Goal: Task Accomplishment & Management: Use online tool/utility

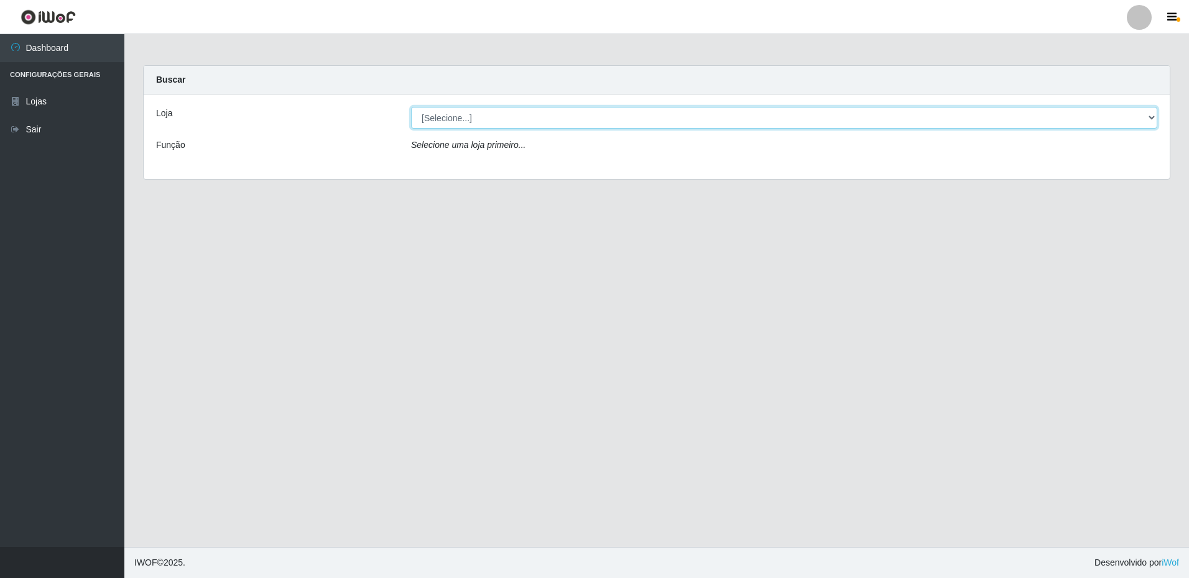
click at [464, 119] on select "[Selecione...] Extrabom - Loja 16 [GEOGRAPHIC_DATA]" at bounding box center [784, 118] width 746 height 22
select select "450"
click at [411, 107] on select "[Selecione...] Extrabom - Loja 16 [GEOGRAPHIC_DATA]" at bounding box center [784, 118] width 746 height 22
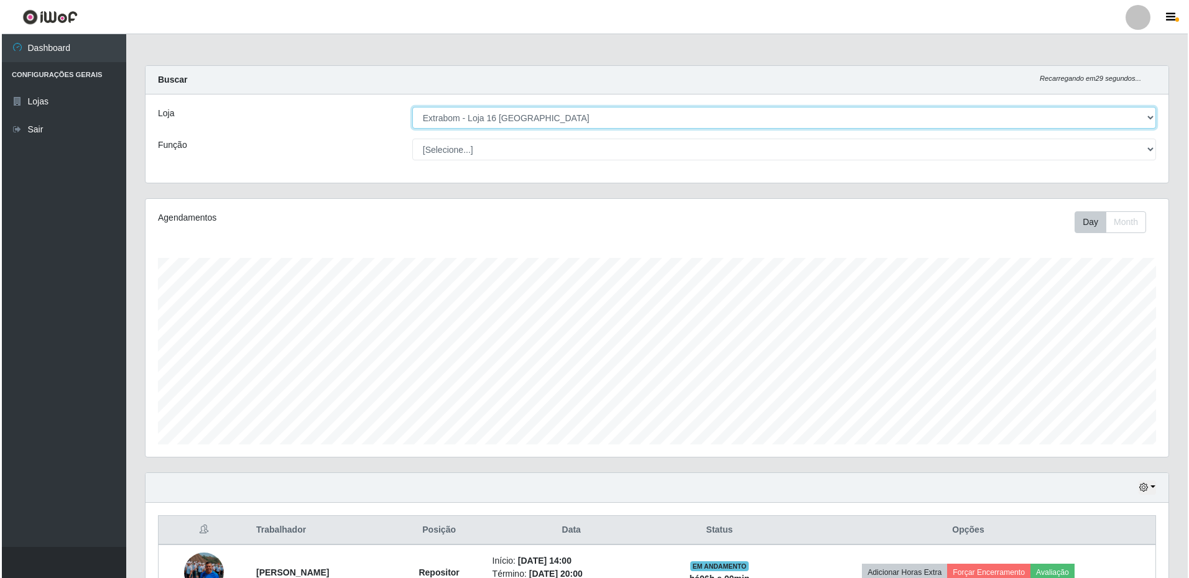
scroll to position [247, 0]
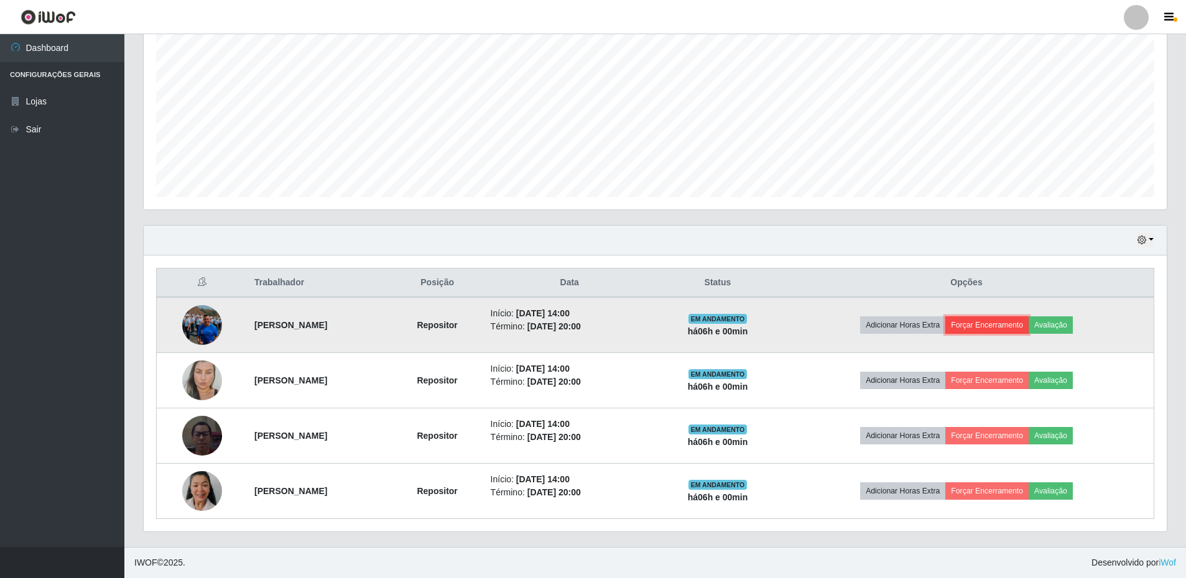
click at [1028, 327] on button "Forçar Encerramento" at bounding box center [986, 324] width 83 height 17
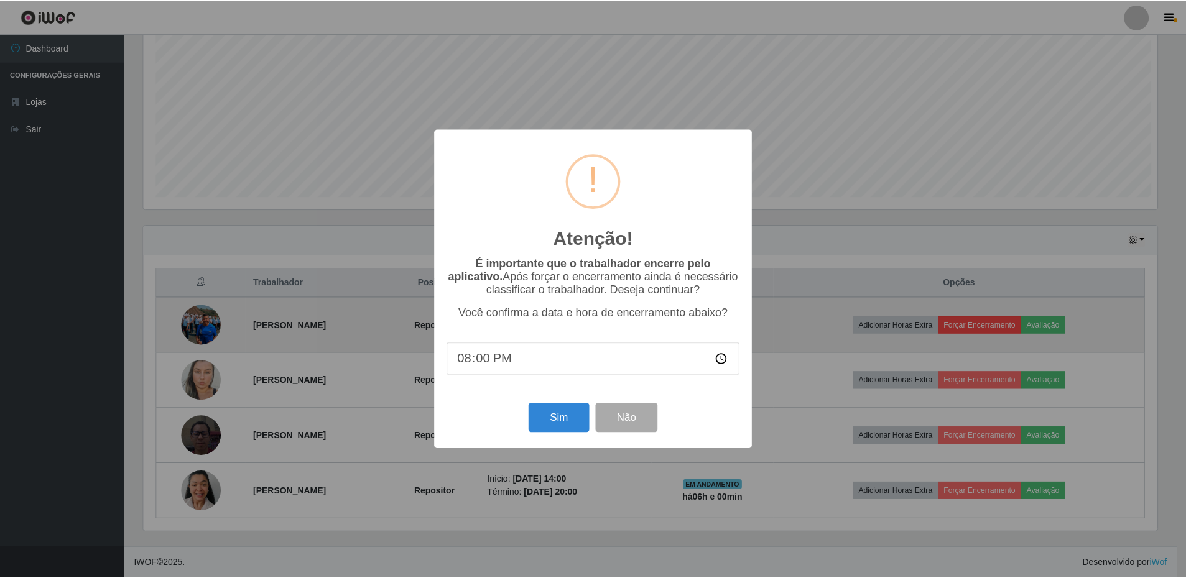
scroll to position [258, 1017]
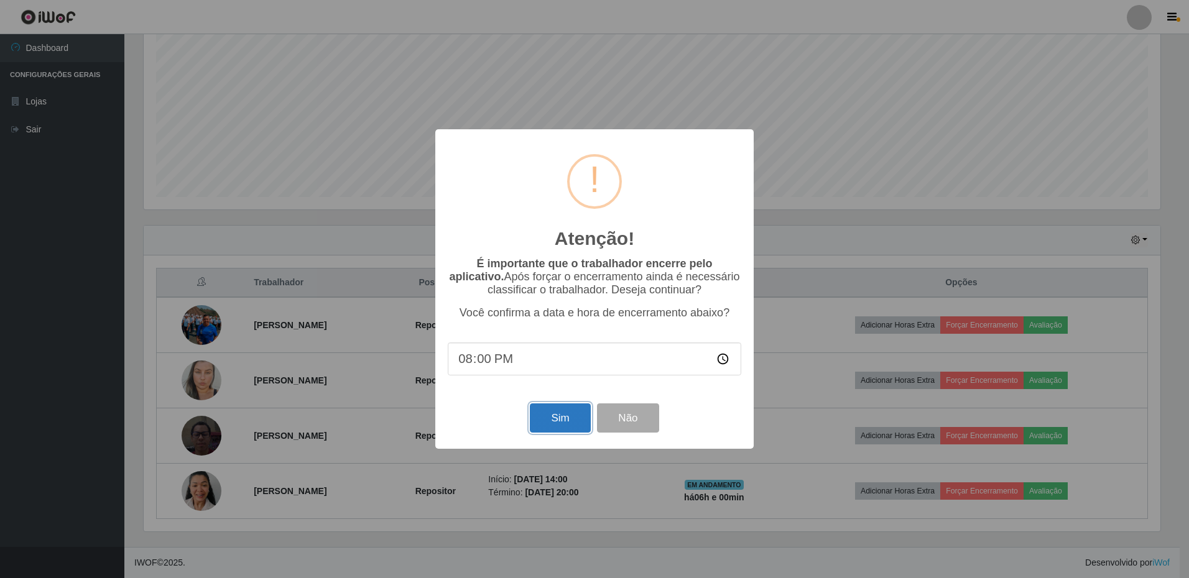
click at [565, 420] on button "Sim" at bounding box center [560, 418] width 60 height 29
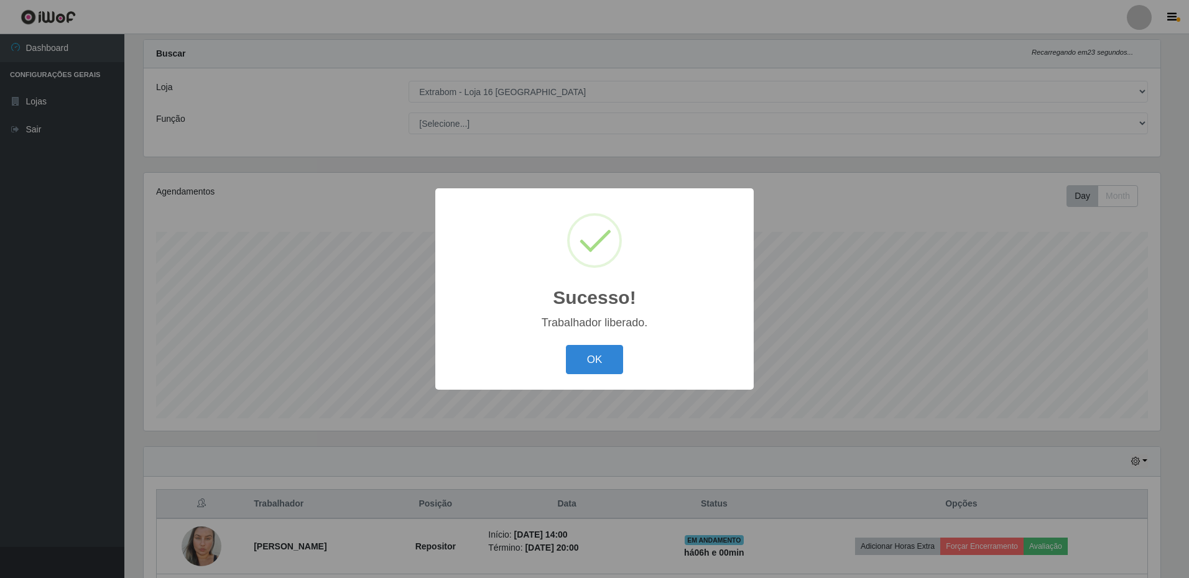
click at [566, 345] on button "OK" at bounding box center [595, 359] width 58 height 29
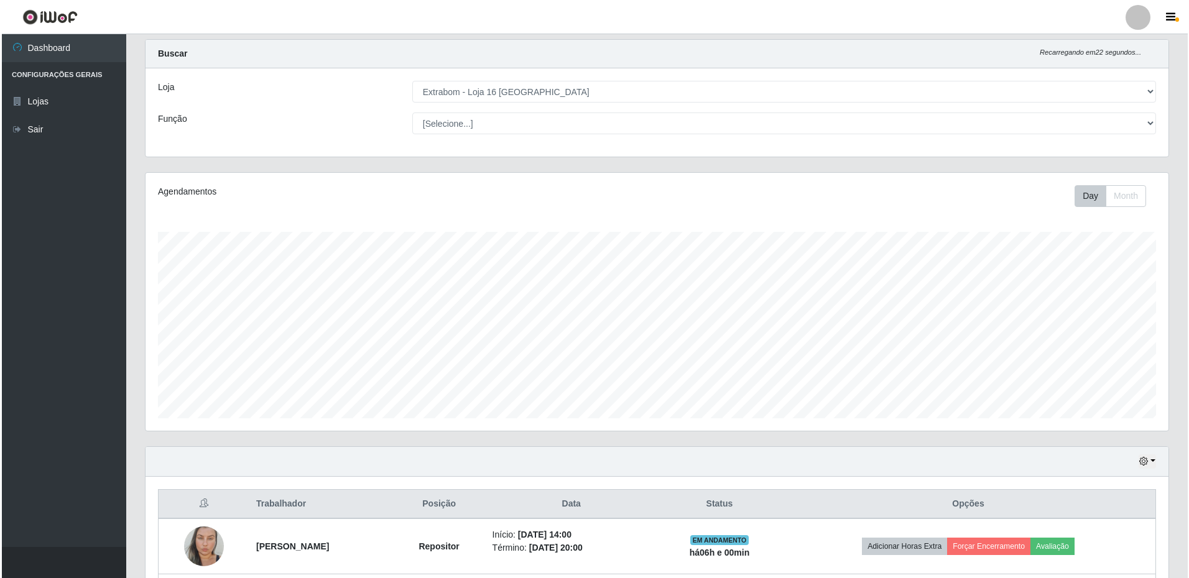
scroll to position [192, 0]
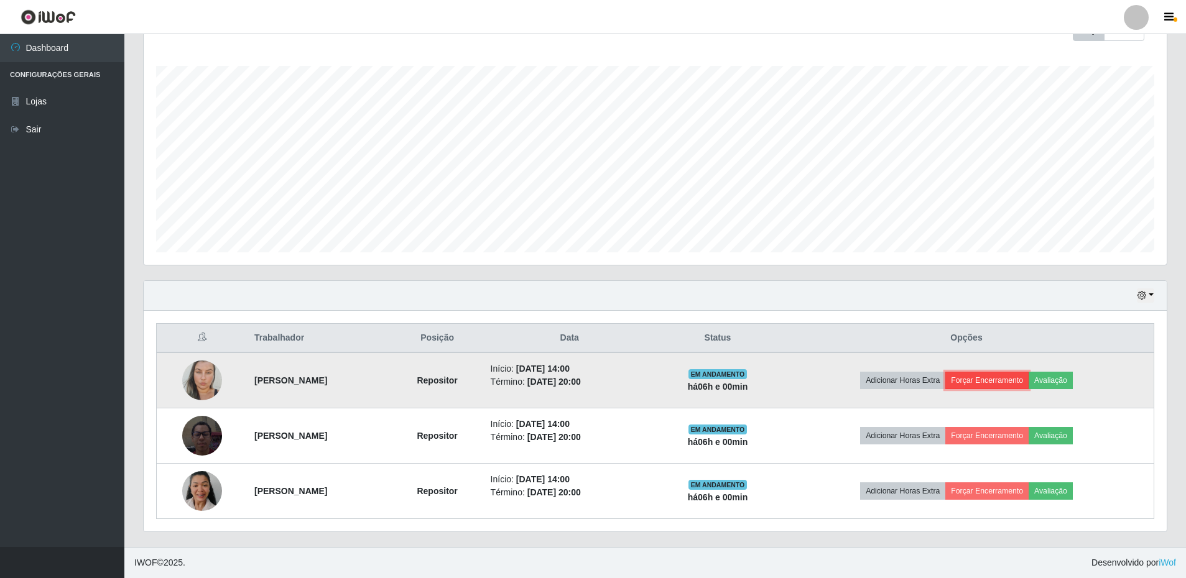
click at [992, 379] on button "Forçar Encerramento" at bounding box center [986, 380] width 83 height 17
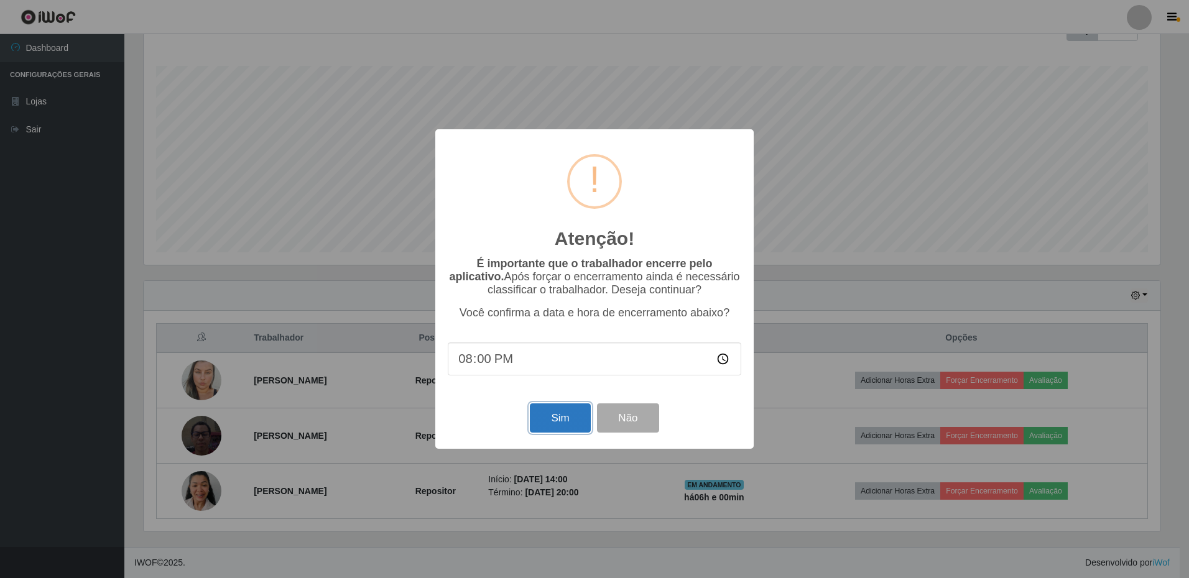
click at [571, 420] on button "Sim" at bounding box center [560, 418] width 60 height 29
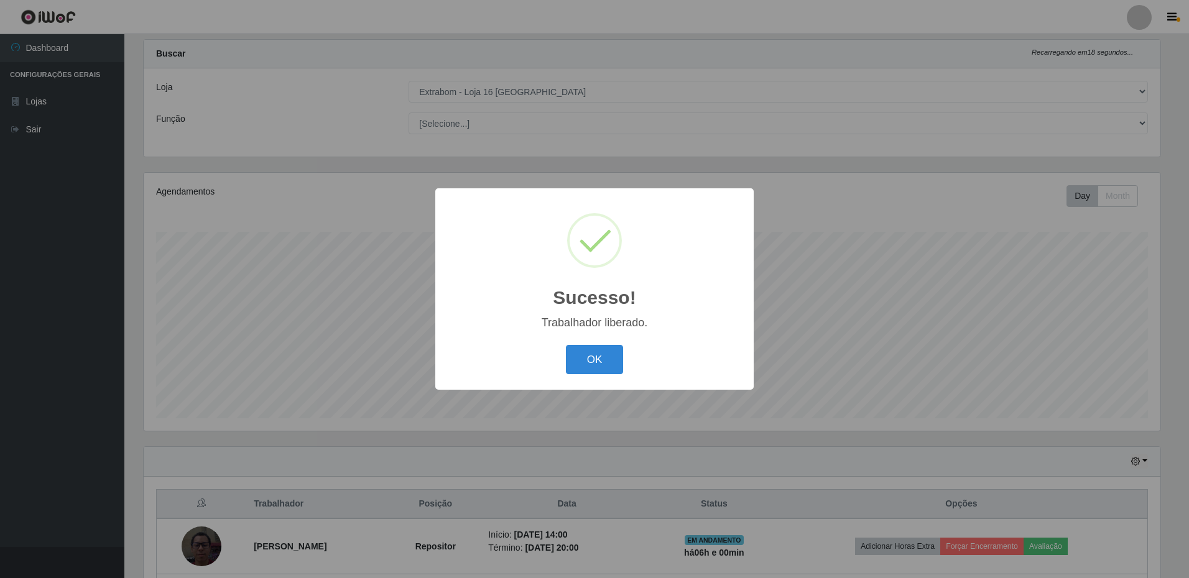
click at [566, 345] on button "OK" at bounding box center [595, 359] width 58 height 29
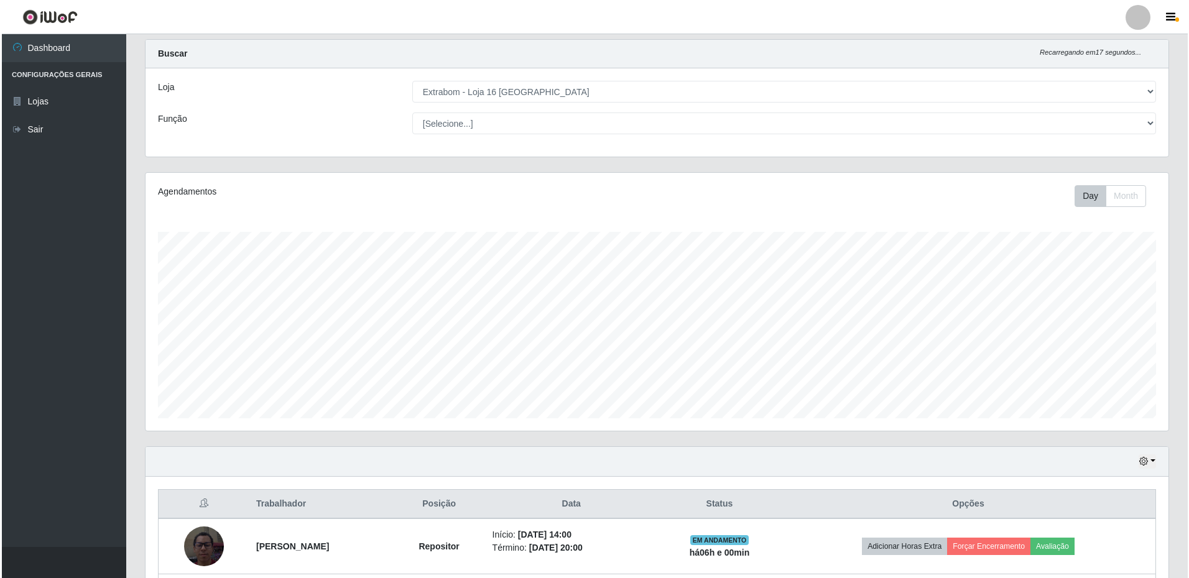
scroll to position [137, 0]
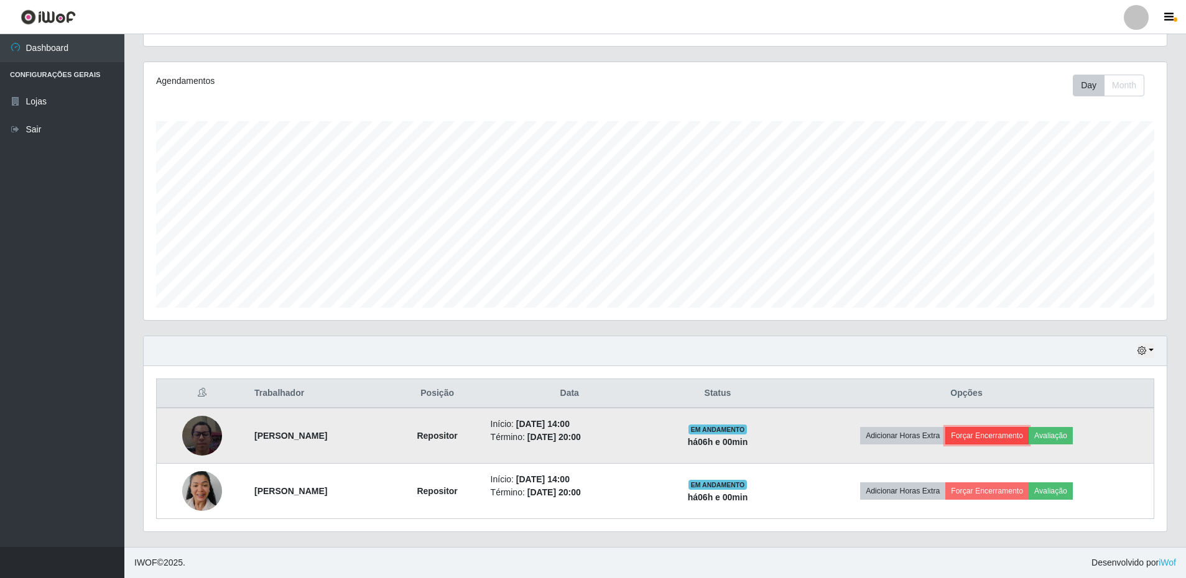
click at [1024, 436] on button "Forçar Encerramento" at bounding box center [986, 435] width 83 height 17
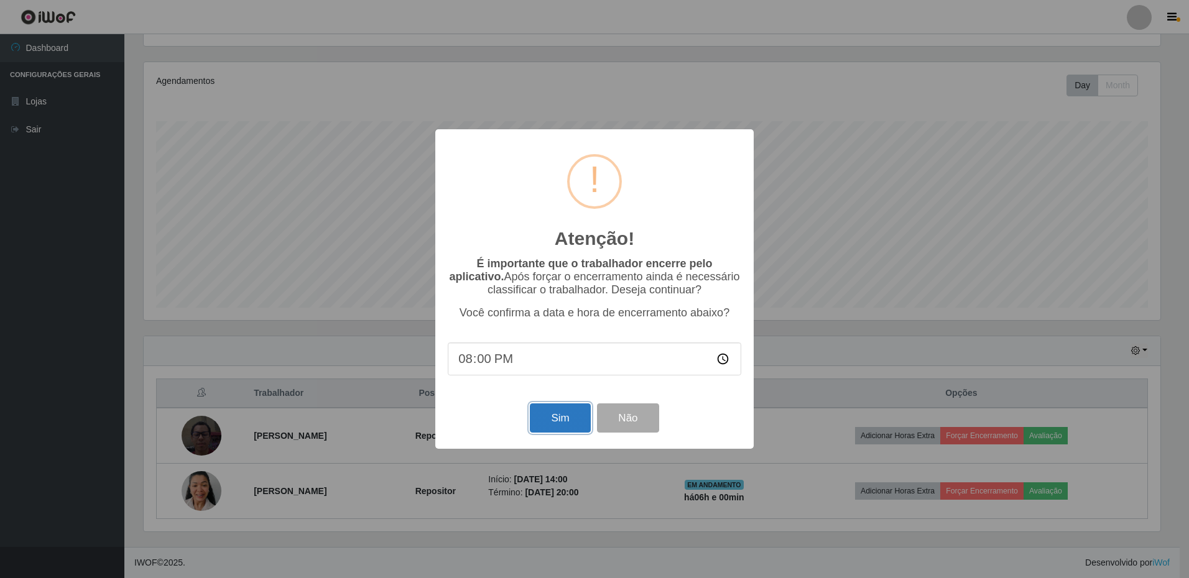
click at [579, 423] on button "Sim" at bounding box center [560, 418] width 60 height 29
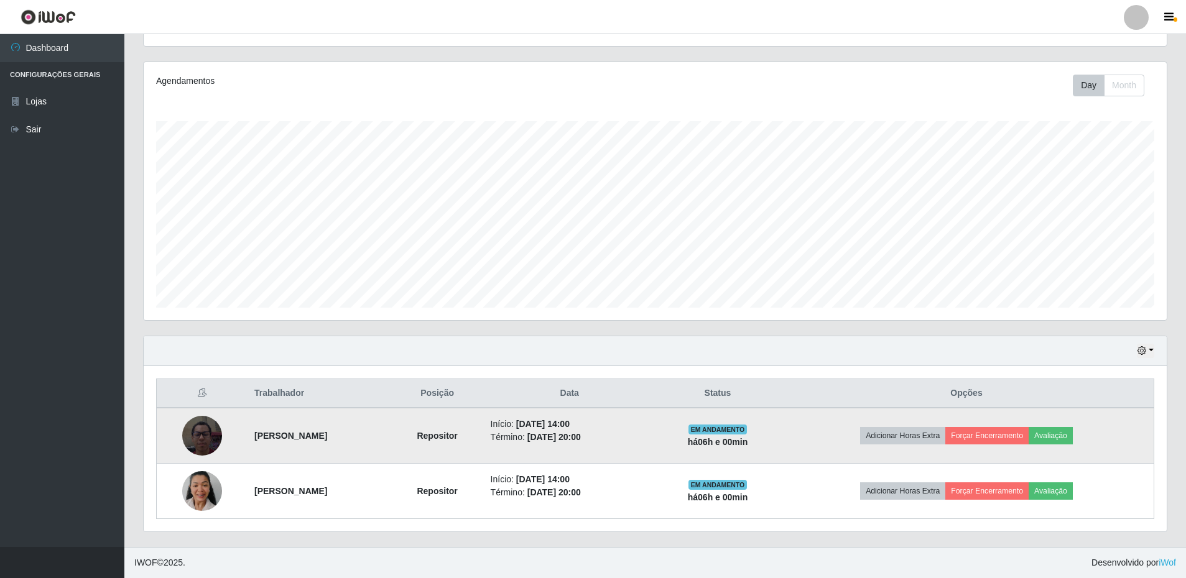
scroll to position [0, 0]
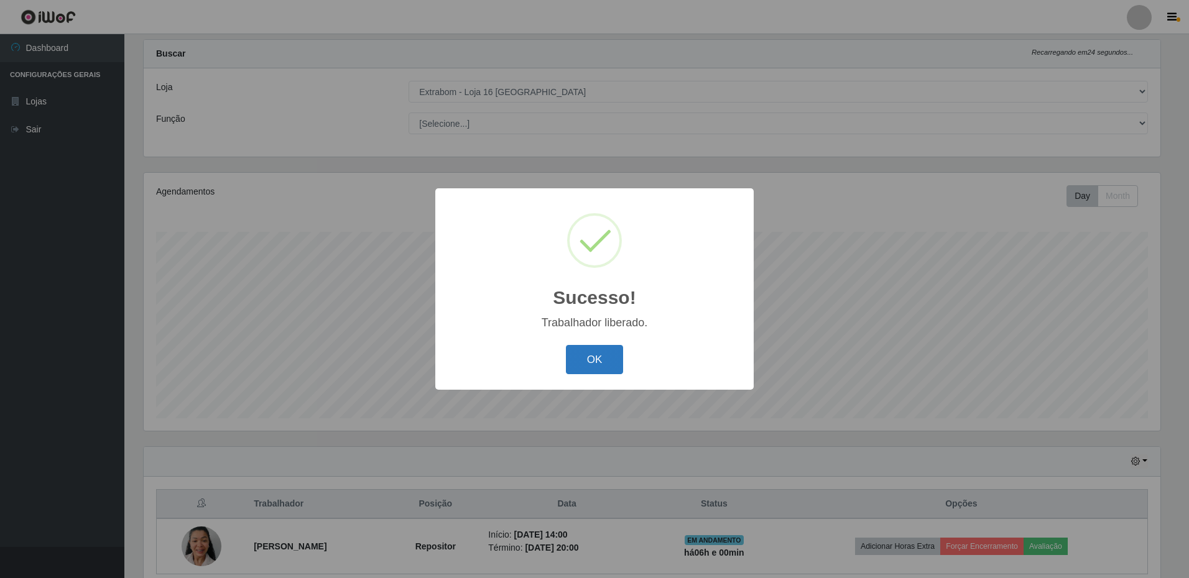
click at [607, 362] on button "OK" at bounding box center [595, 359] width 58 height 29
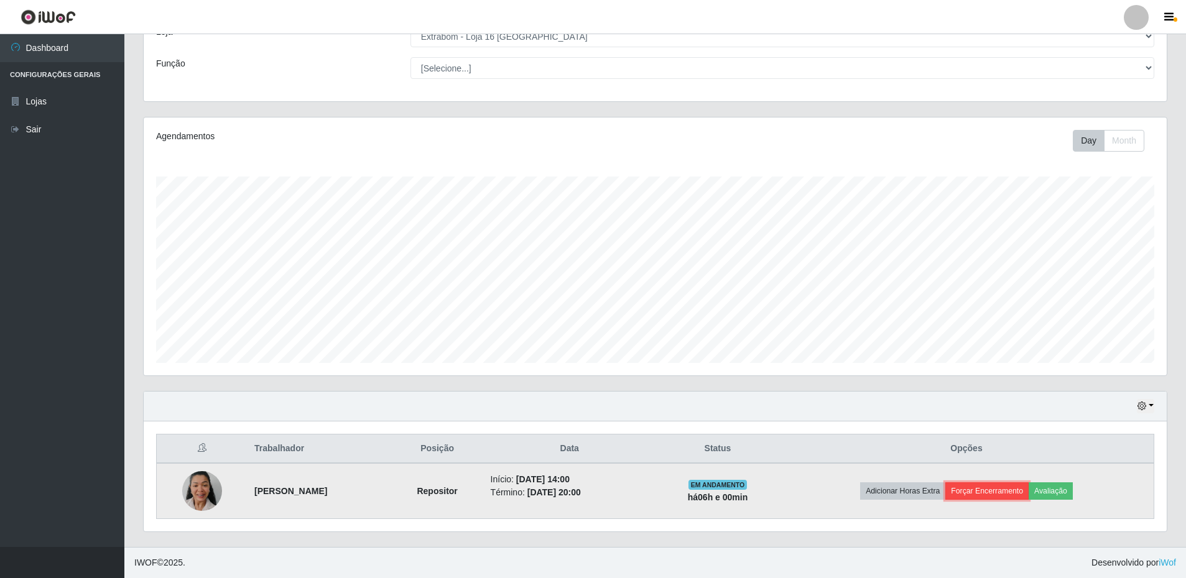
click at [1024, 493] on button "Forçar Encerramento" at bounding box center [986, 490] width 83 height 17
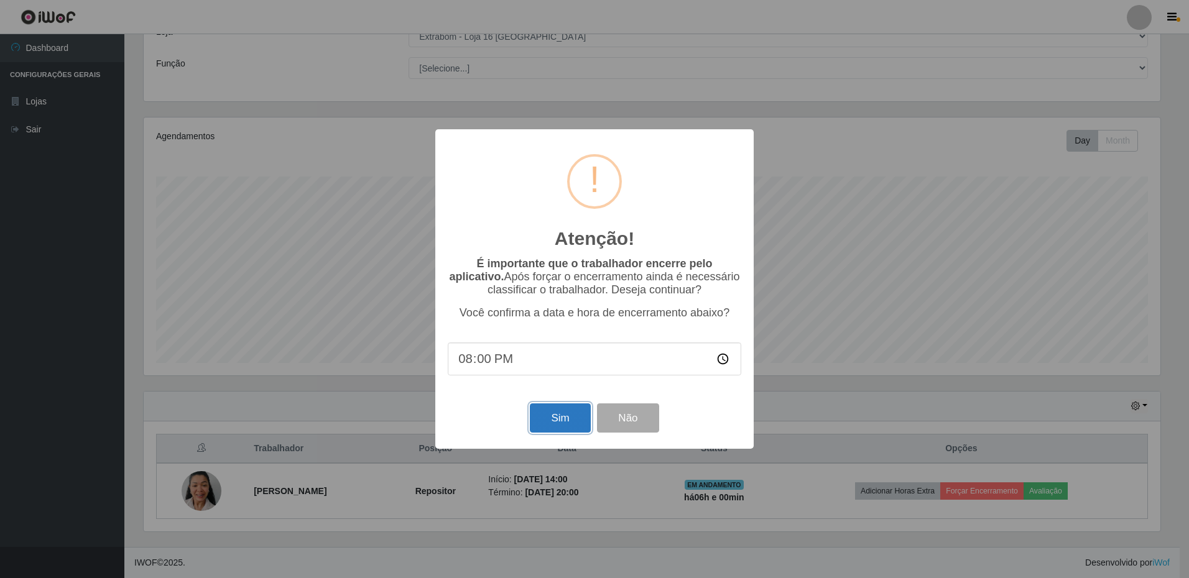
click at [571, 429] on button "Sim" at bounding box center [560, 418] width 60 height 29
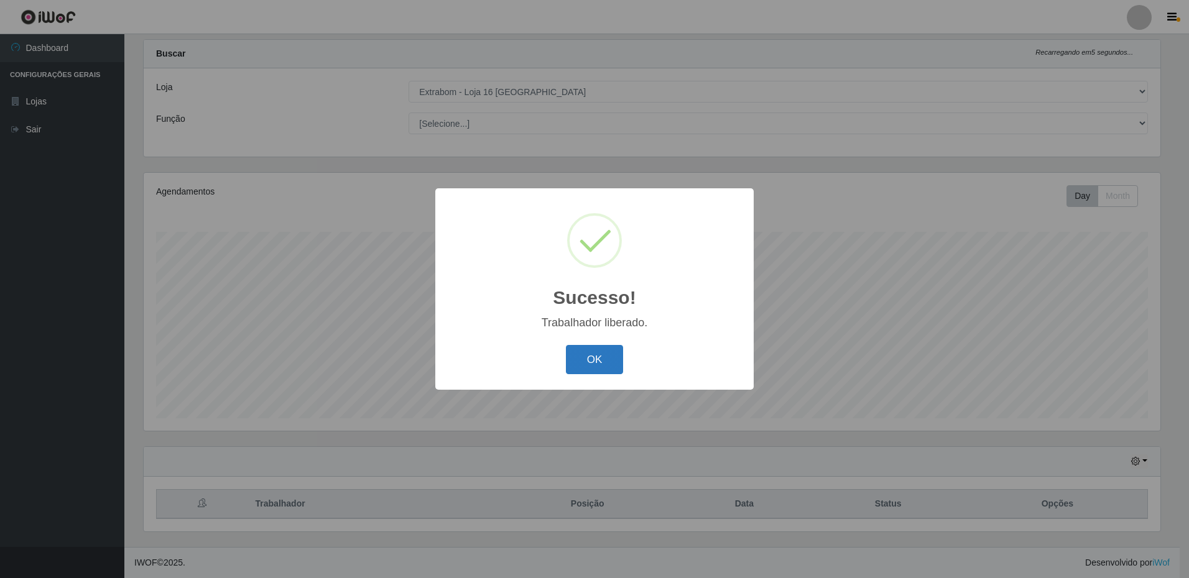
click at [593, 355] on button "OK" at bounding box center [595, 359] width 58 height 29
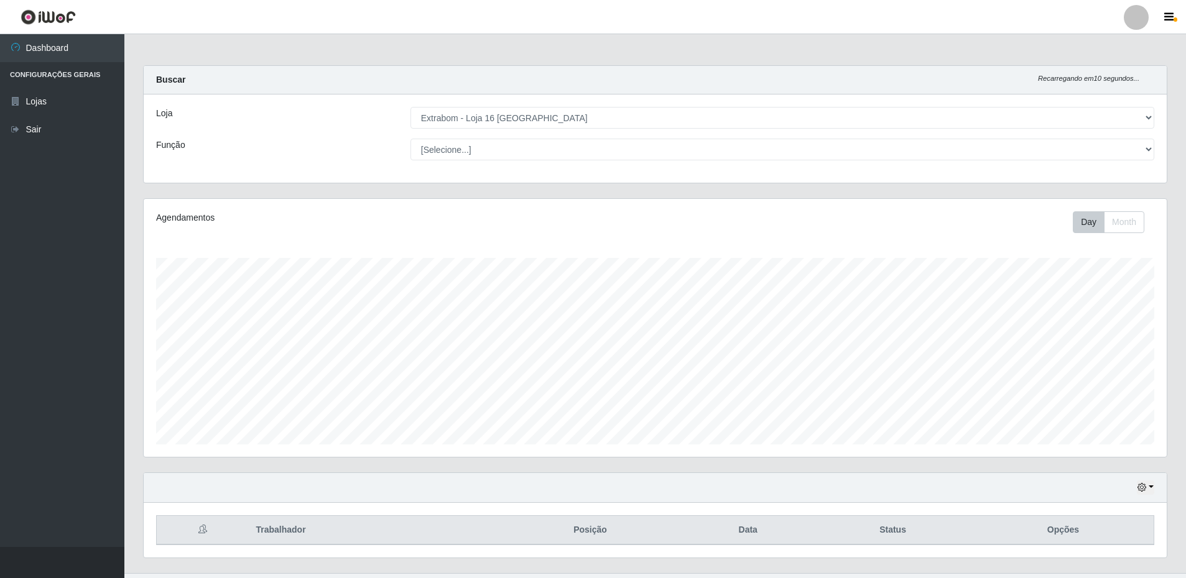
scroll to position [26, 0]
